Goal: Information Seeking & Learning: Understand process/instructions

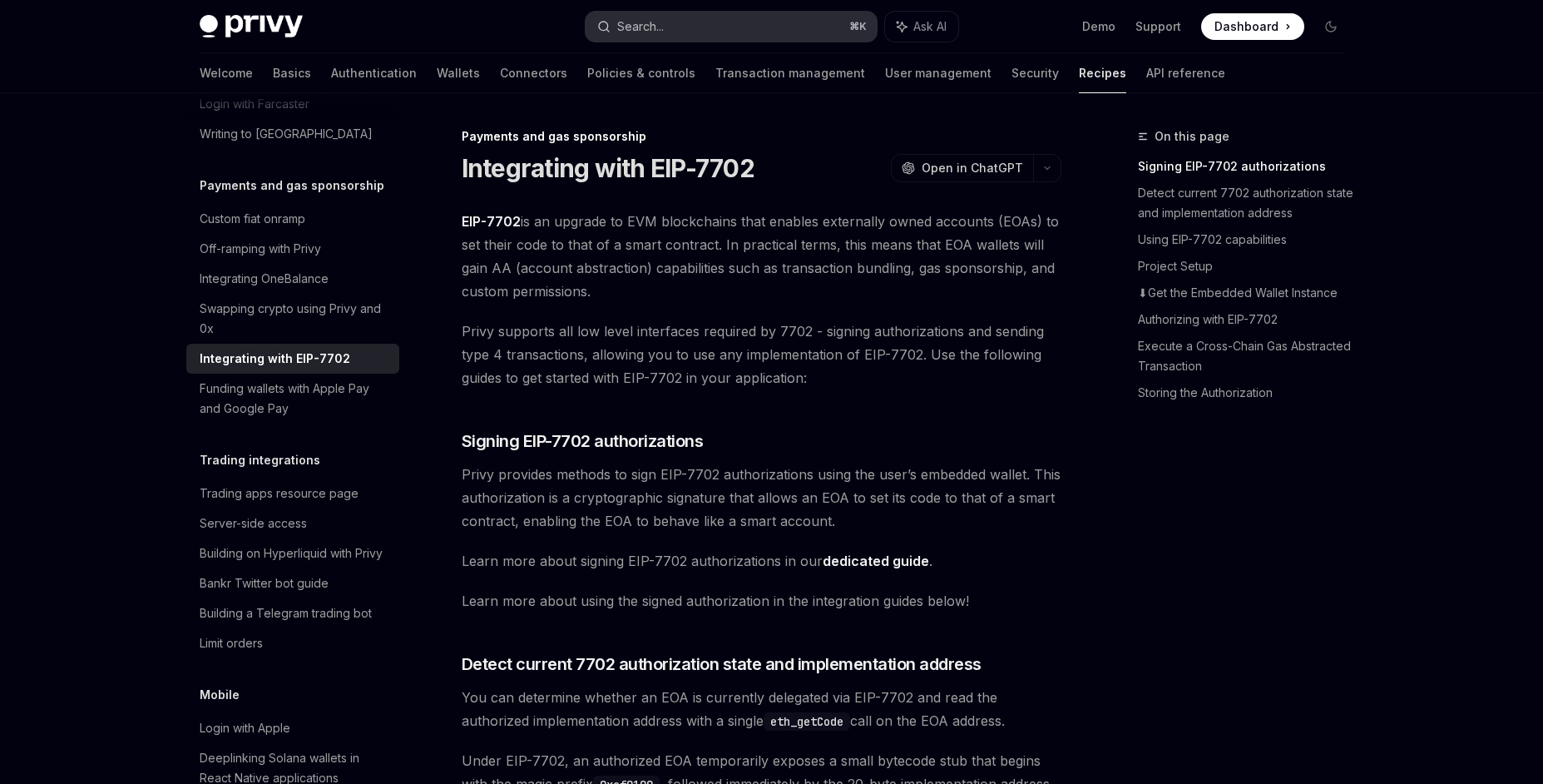
click at [723, 31] on button "Search... ⌘ K" at bounding box center [731, 26] width 291 height 30
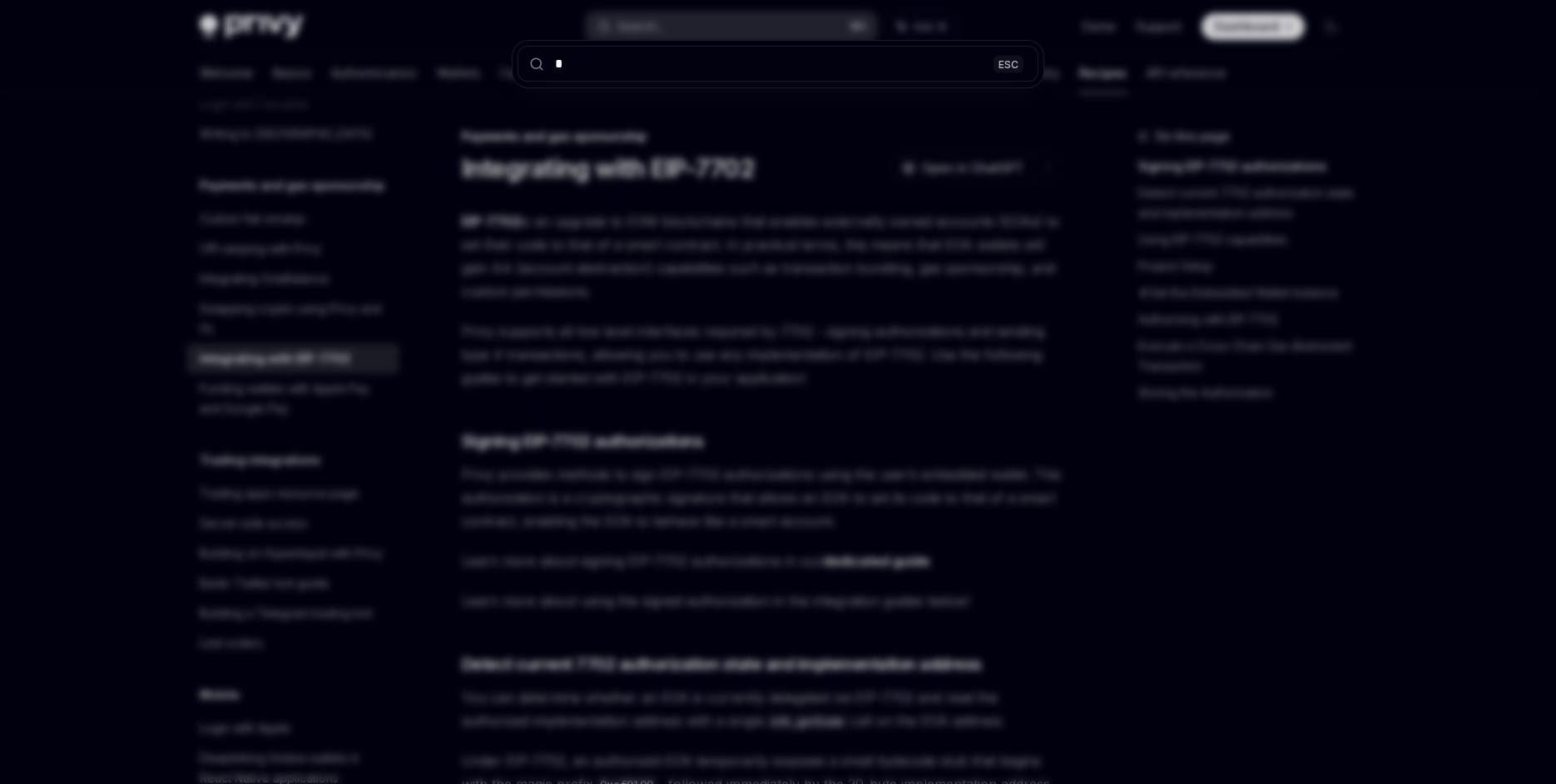
type input "**"
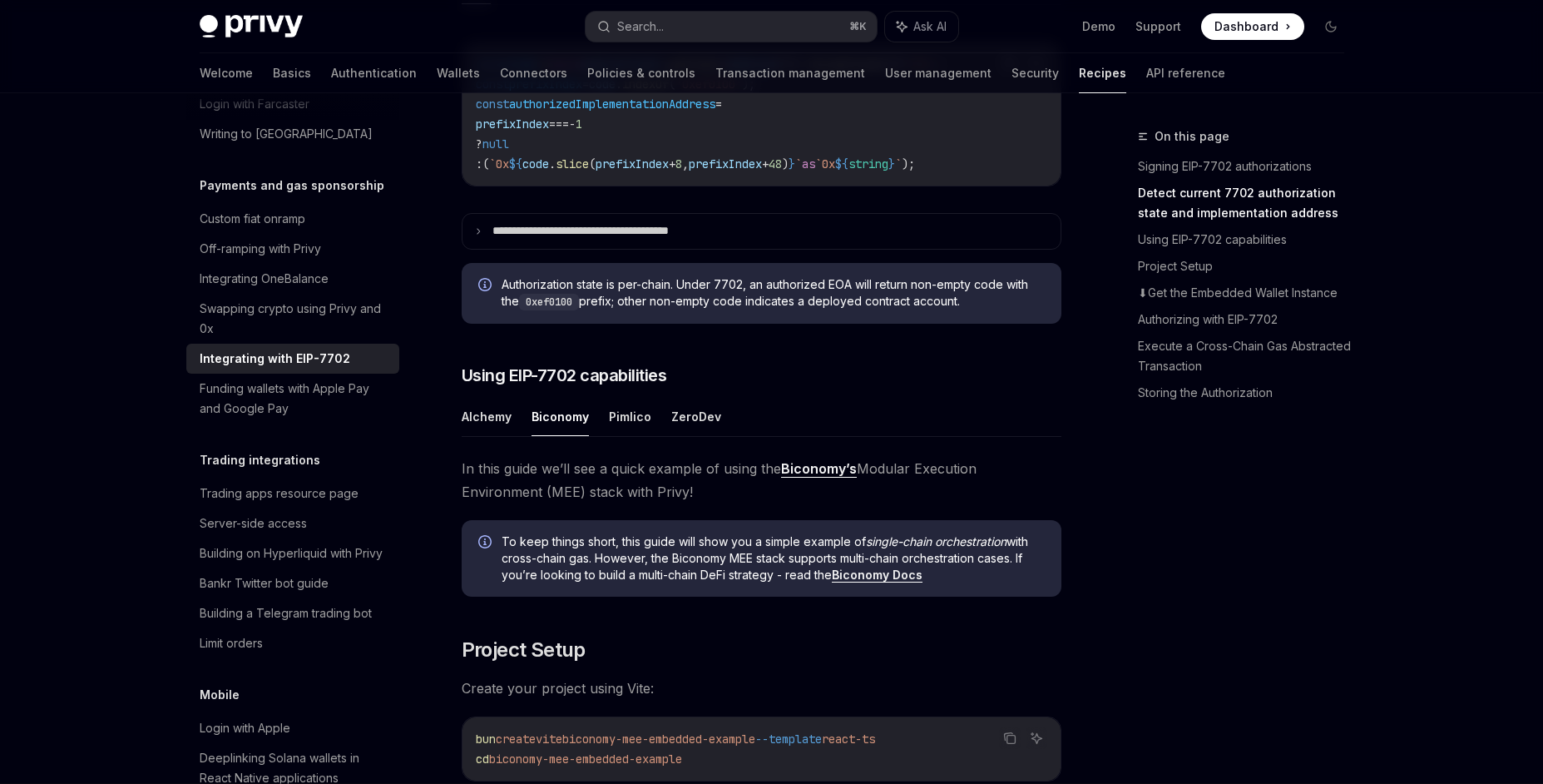
scroll to position [945, 0]
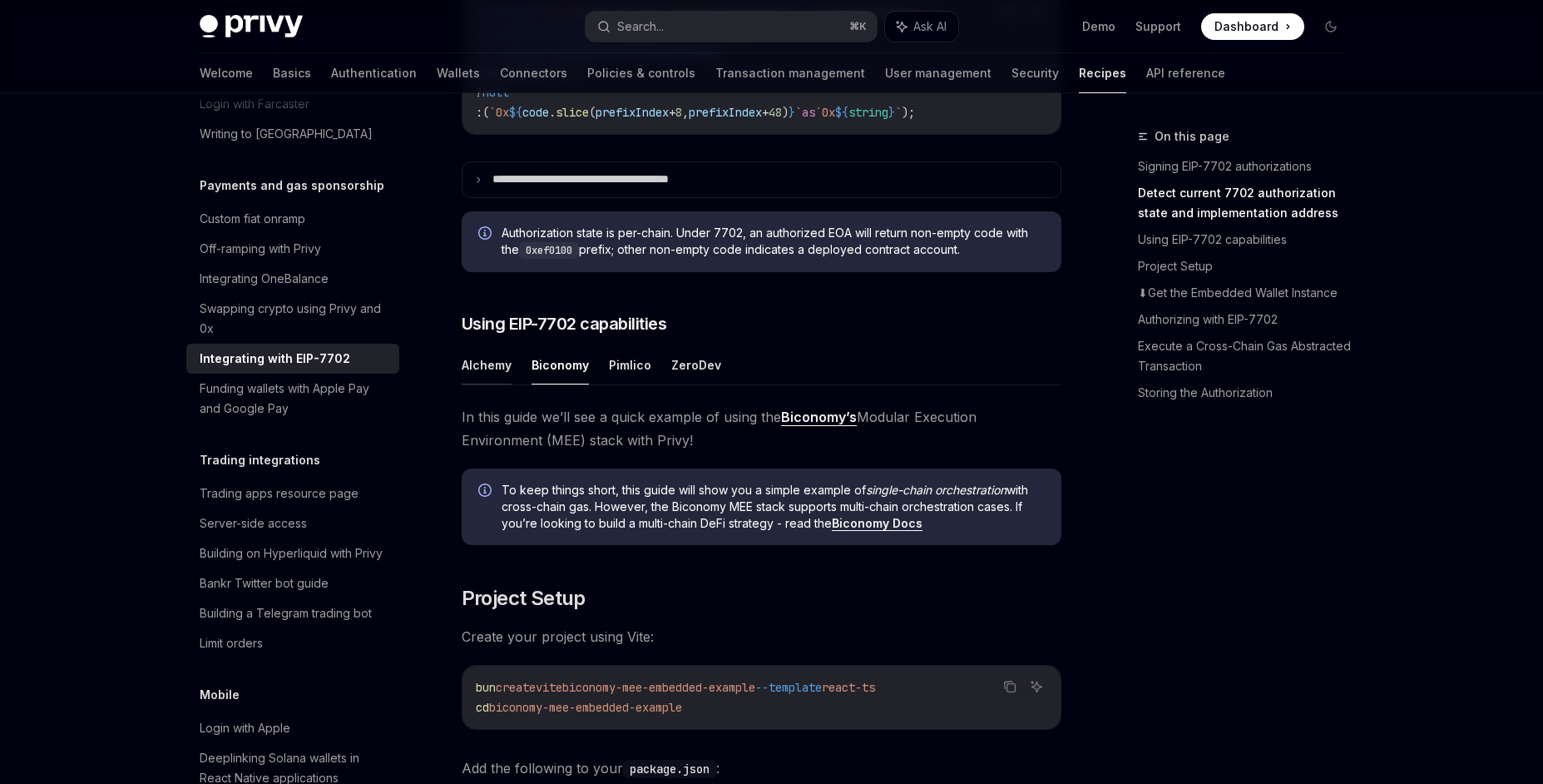
click at [485, 385] on button "Alchemy" at bounding box center [487, 365] width 50 height 39
type textarea "*"
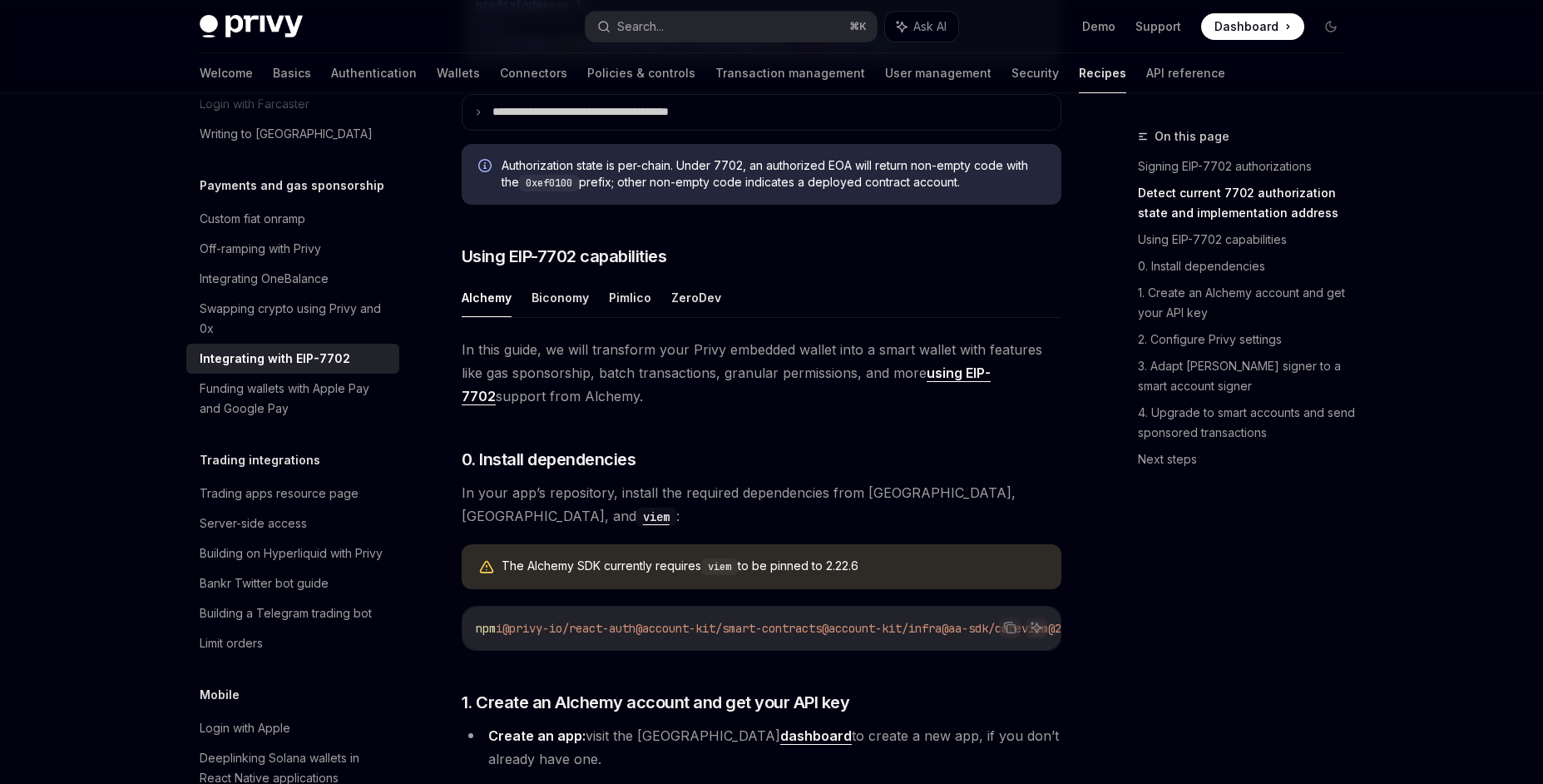
scroll to position [1052, 0]
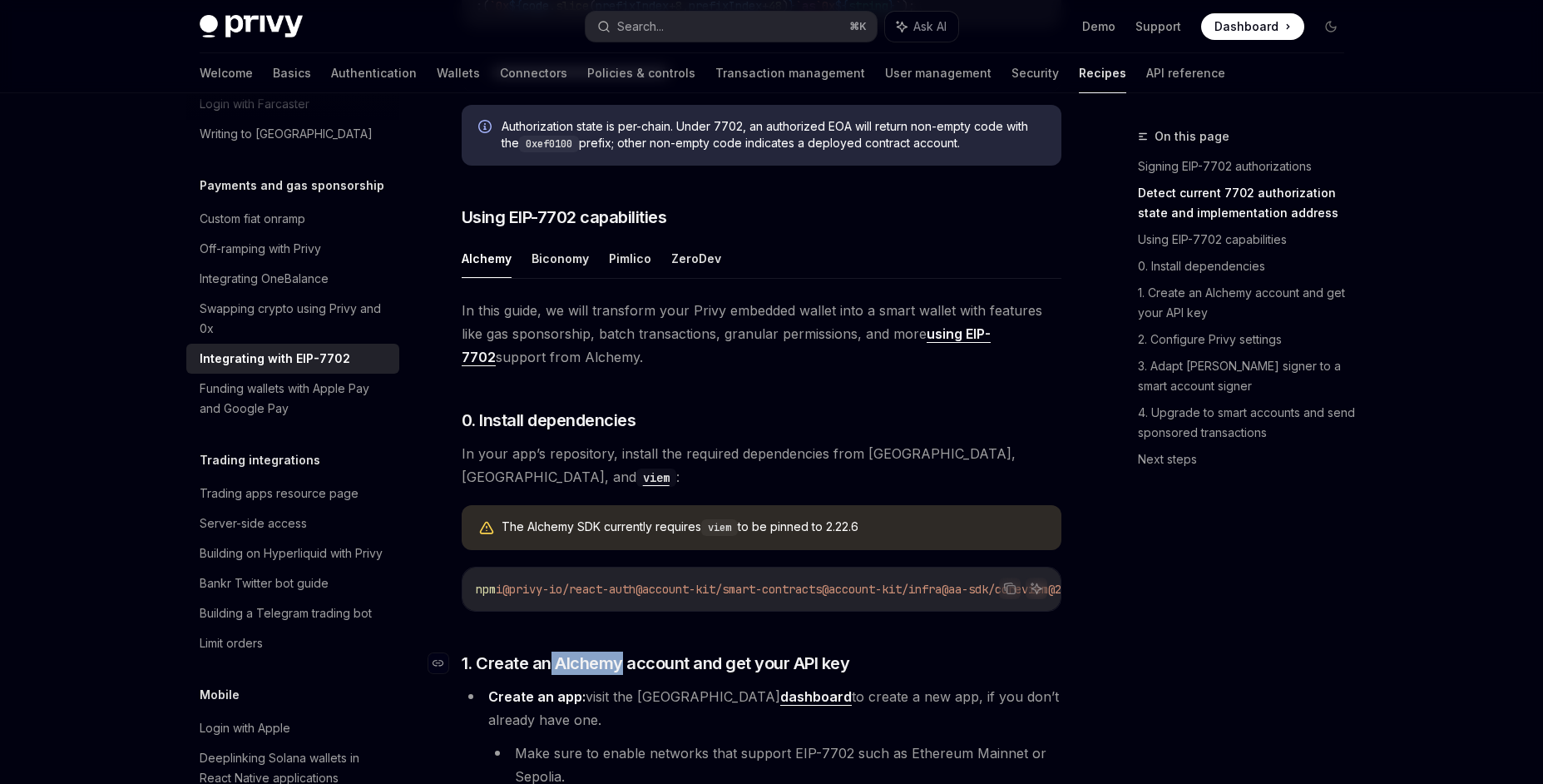
drag, startPoint x: 552, startPoint y: 672, endPoint x: 619, endPoint y: 676, distance: 67.1
click at [619, 675] on span "1. Create an Alchemy account and get your API key" at bounding box center [656, 663] width 388 height 23
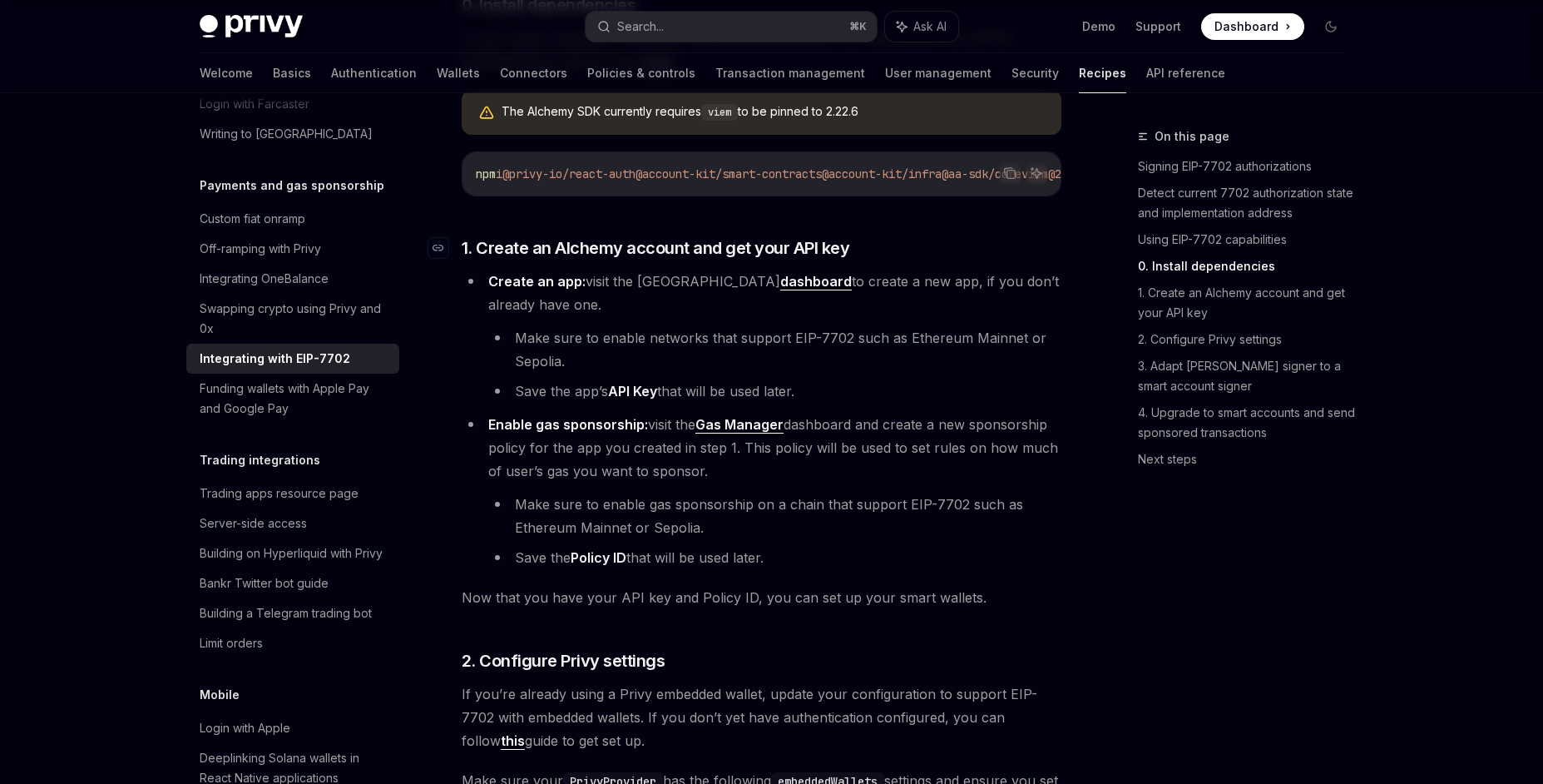
scroll to position [1465, 0]
drag, startPoint x: 555, startPoint y: 256, endPoint x: 623, endPoint y: 259, distance: 68.1
click at [623, 259] on span "1. Create an Alchemy account and get your API key" at bounding box center [656, 249] width 388 height 23
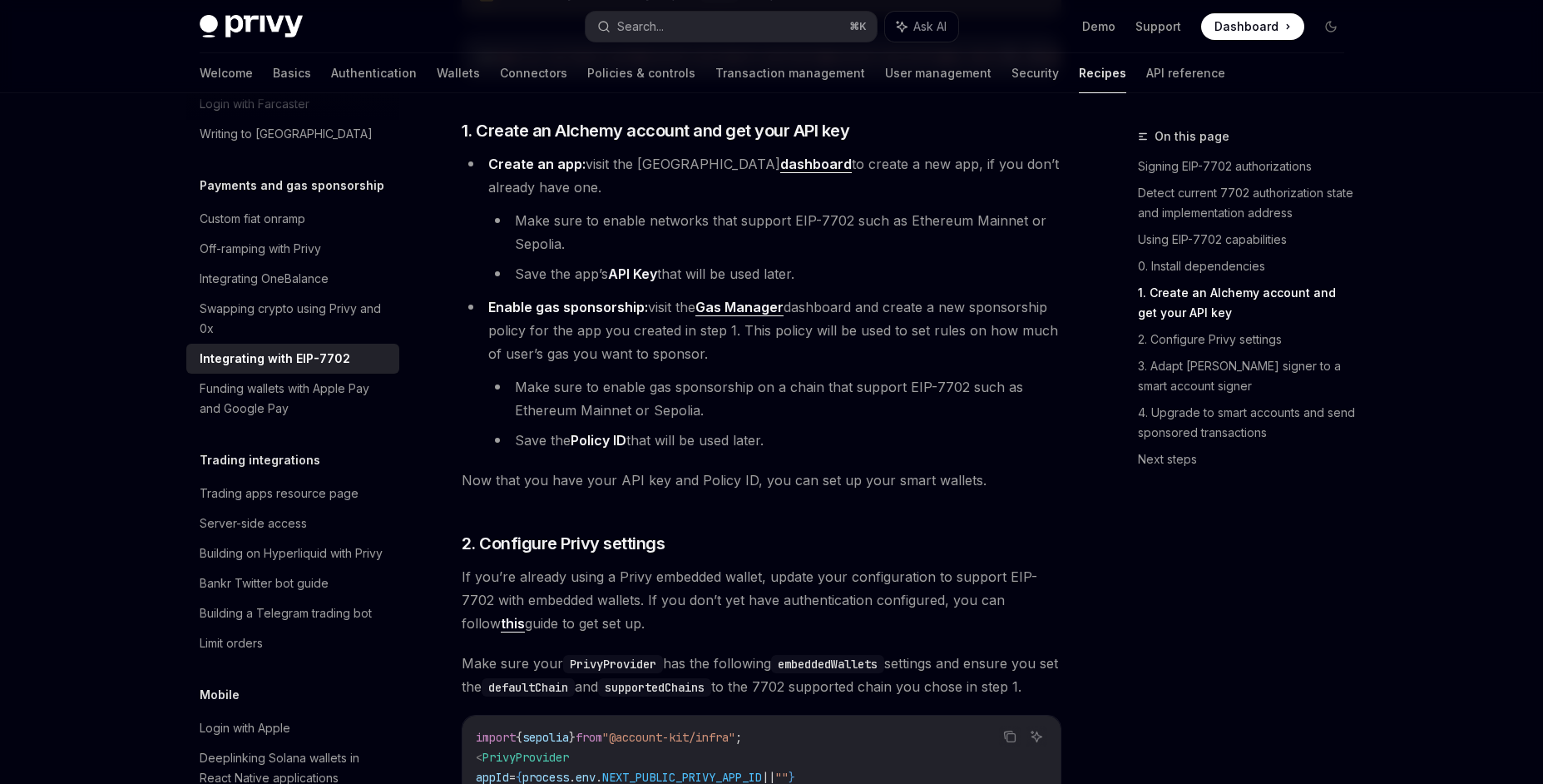
scroll to position [1584, 0]
drag, startPoint x: 624, startPoint y: 141, endPoint x: 560, endPoint y: 141, distance: 64.0
click at [560, 141] on span "1. Create an Alchemy account and get your API key" at bounding box center [656, 129] width 388 height 23
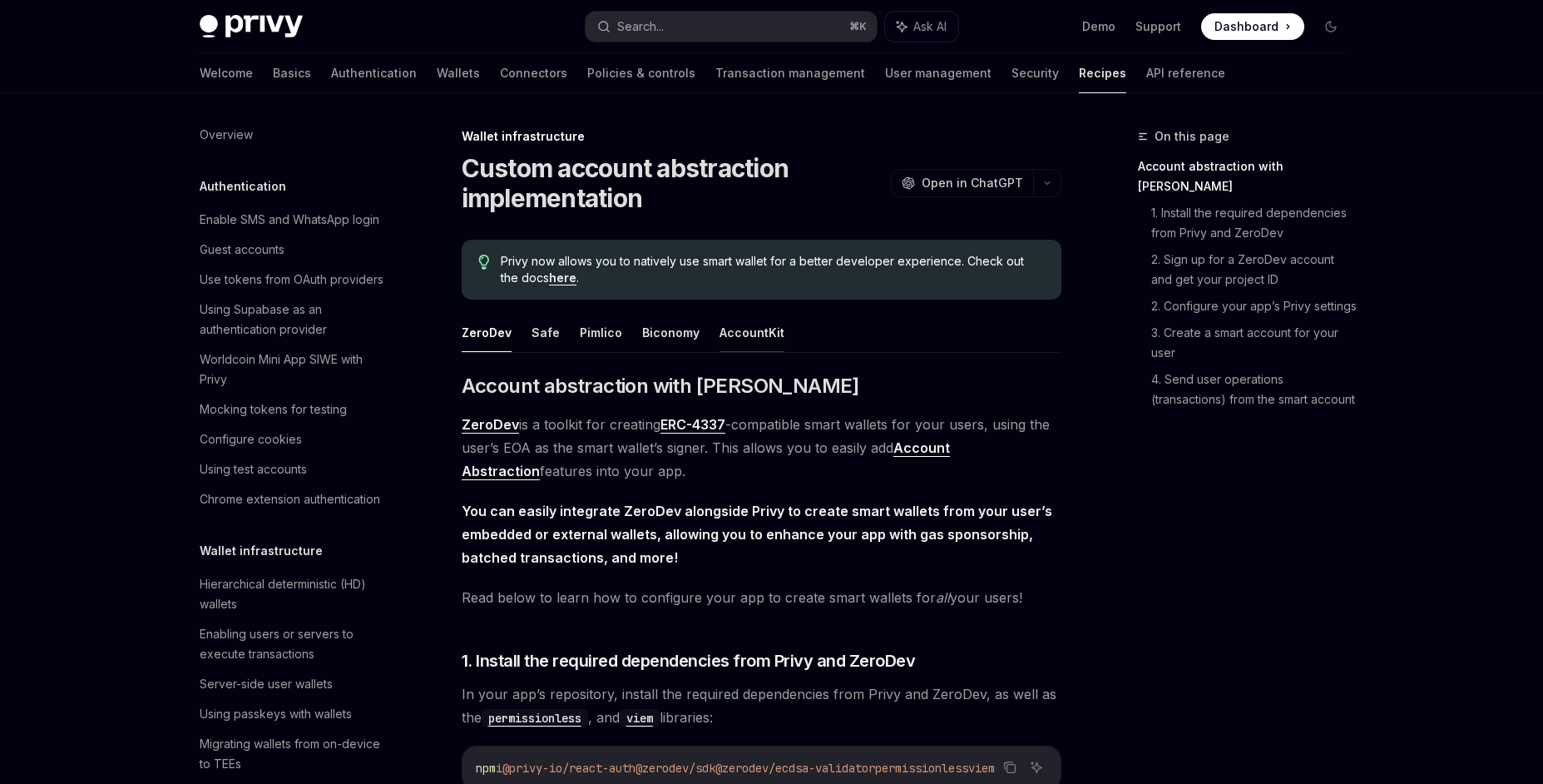
scroll to position [510, 0]
